Goal: Task Accomplishment & Management: Use online tool/utility

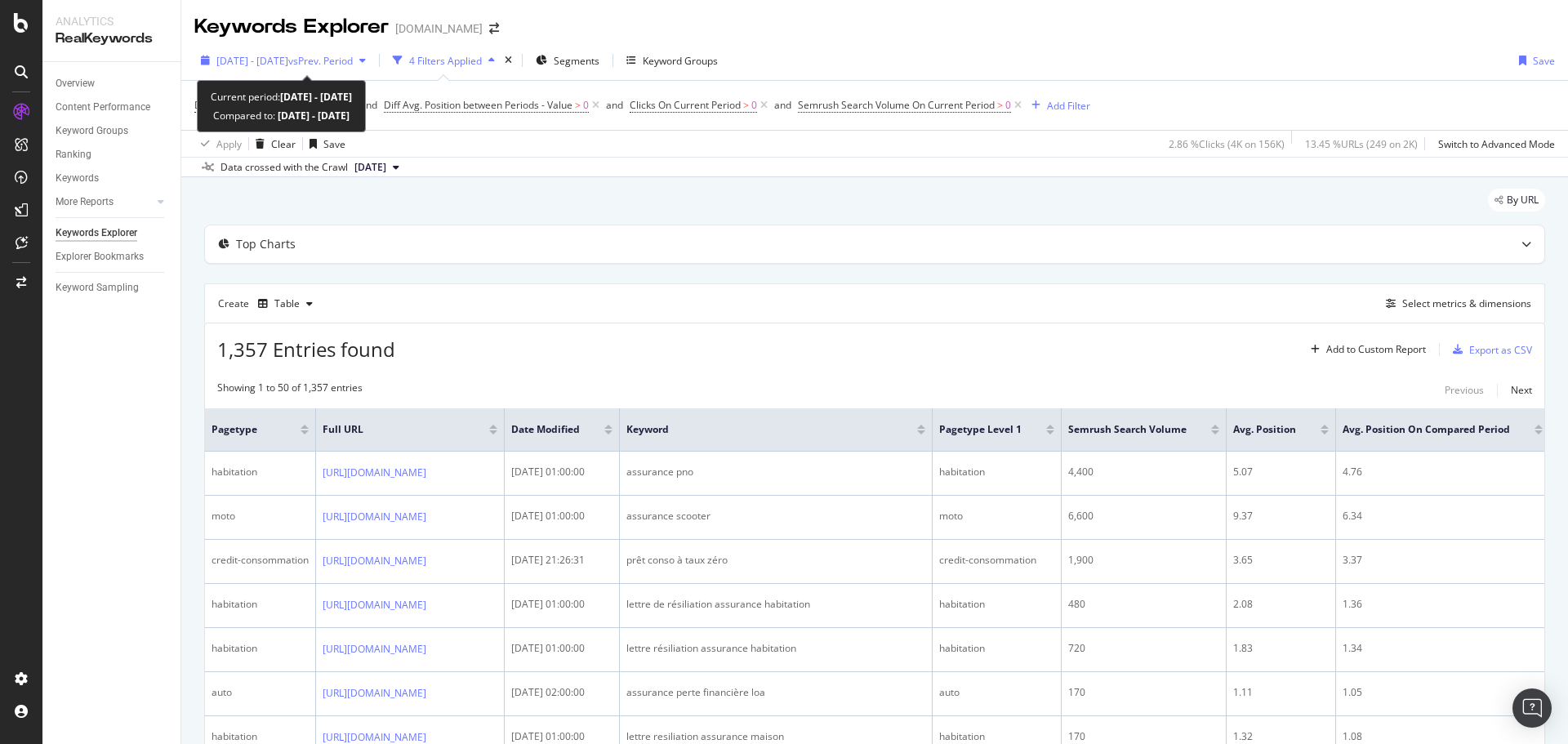
click at [284, 60] on span "[DATE] - [DATE]" at bounding box center [252, 61] width 72 height 14
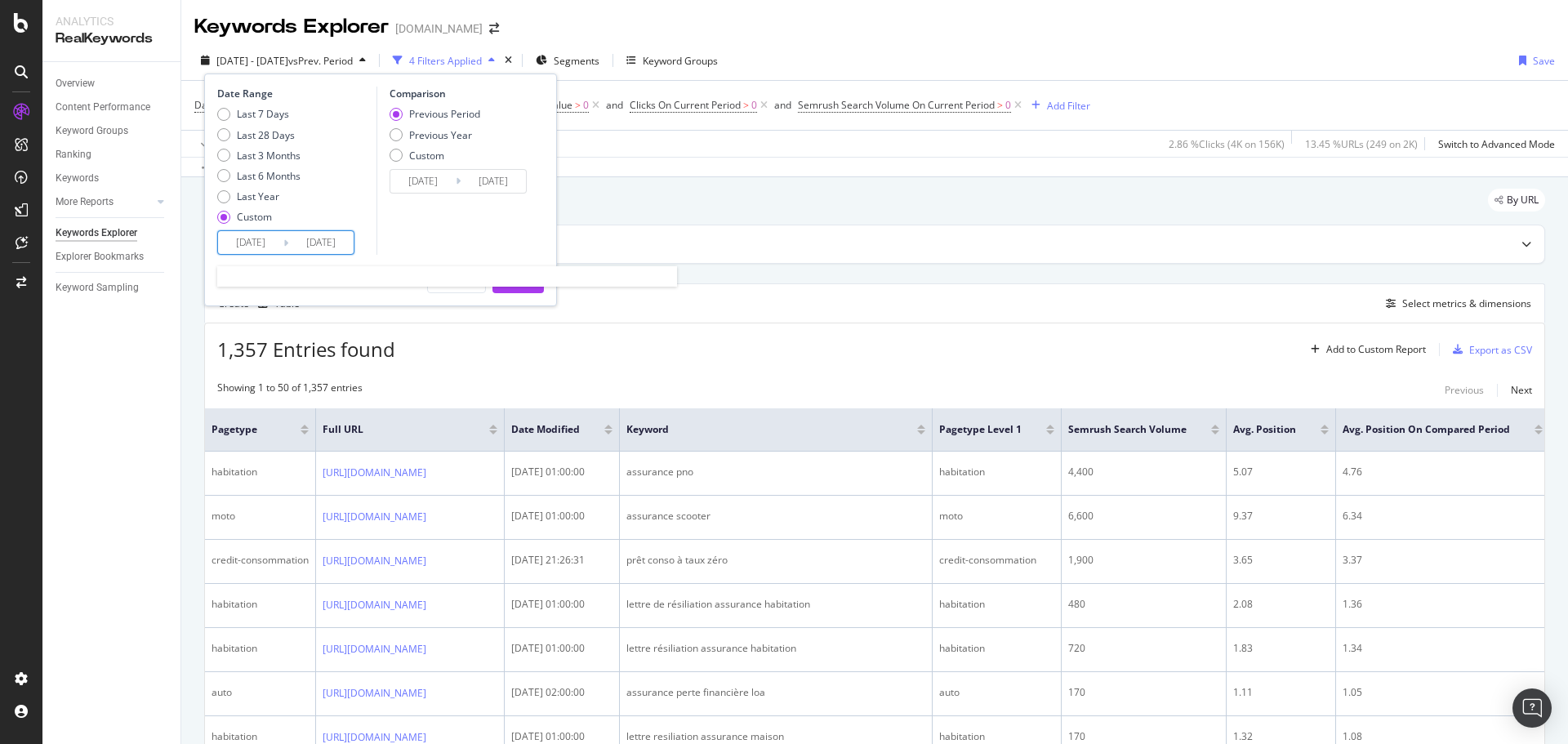
click at [260, 244] on input "[DATE]" at bounding box center [250, 242] width 65 height 23
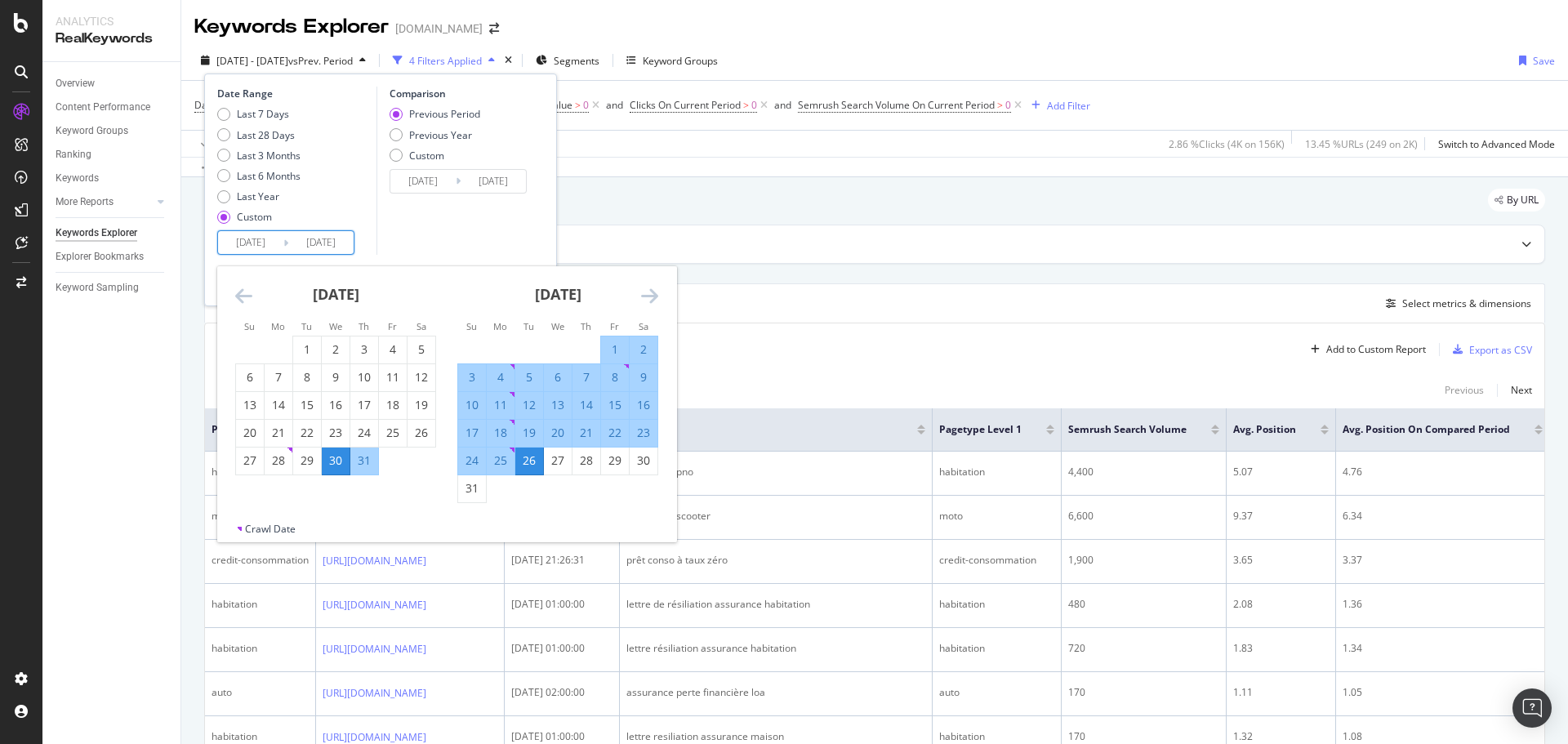
click at [645, 297] on icon "Move forward to switch to the next month." at bounding box center [649, 295] width 17 height 19
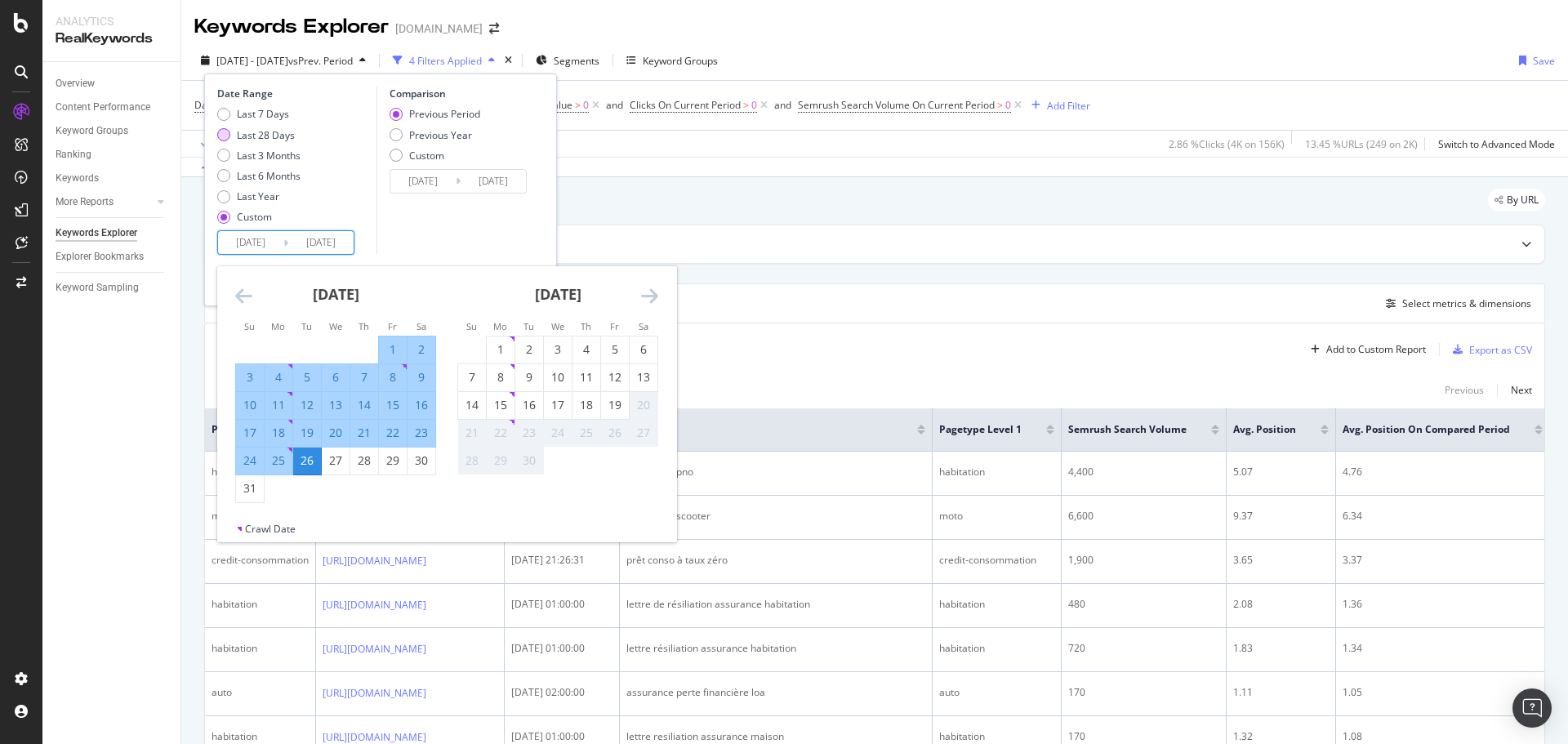
click at [222, 138] on div "Last 28 Days" at bounding box center [223, 134] width 13 height 13
type input "[DATE]"
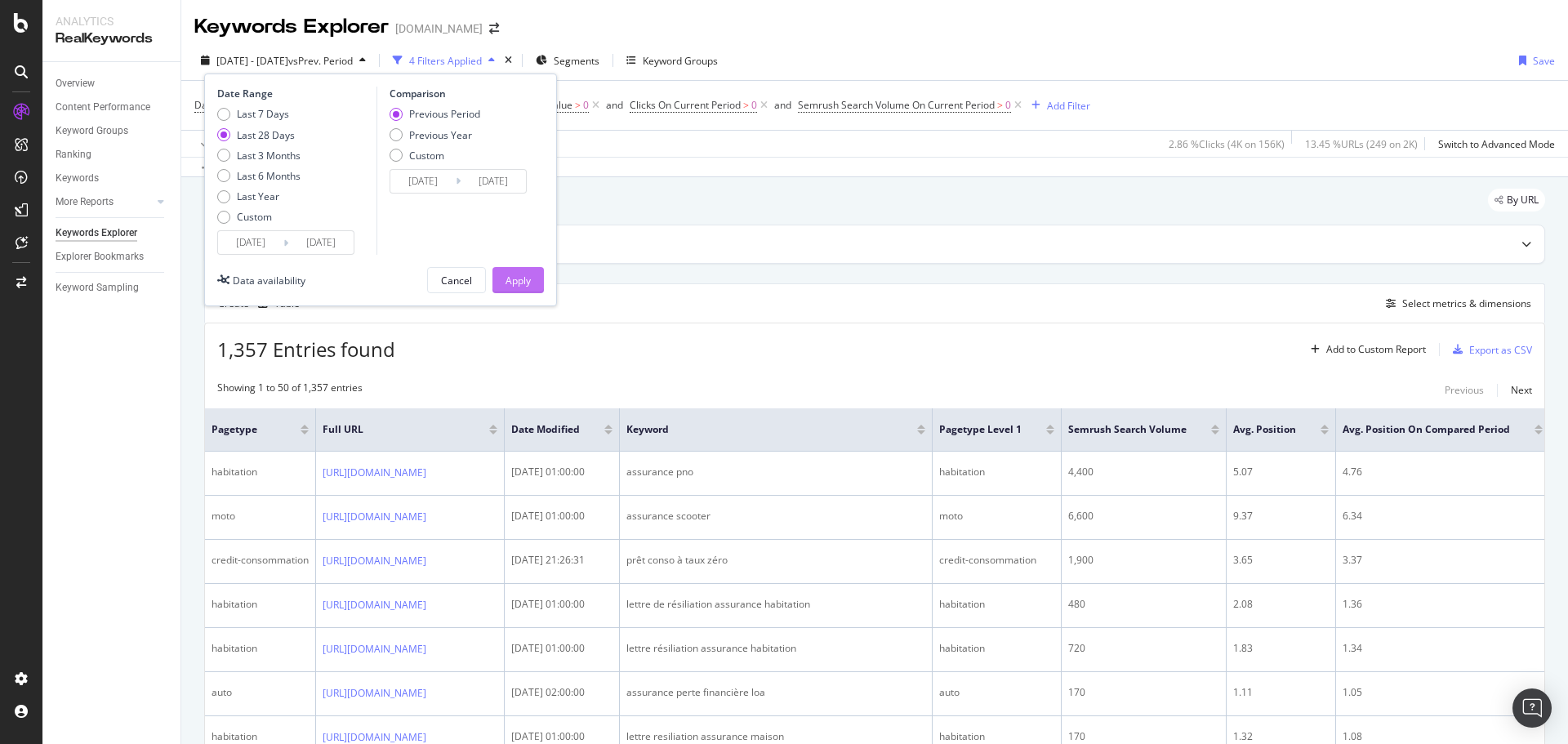
click at [515, 283] on div "Apply" at bounding box center [518, 281] width 25 height 14
